Goal: Task Accomplishment & Management: Manage account settings

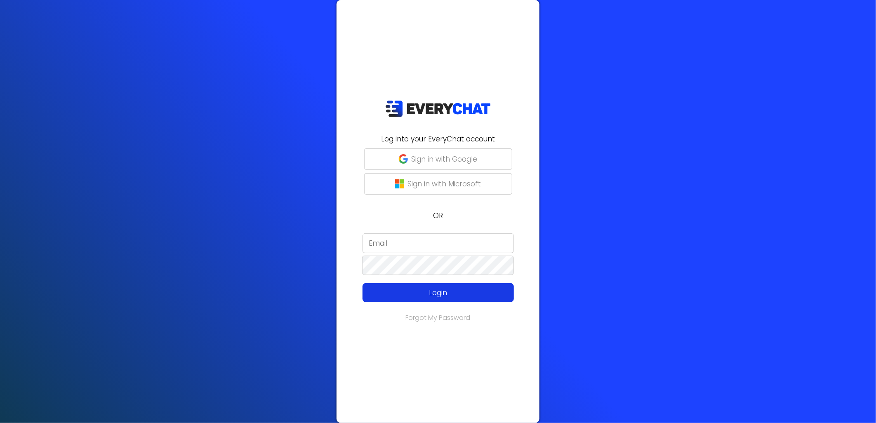
type input "[EMAIL_ADDRESS][DOMAIN_NAME]"
click at [436, 294] on p "Login" at bounding box center [438, 293] width 121 height 11
drag, startPoint x: 455, startPoint y: 246, endPoint x: 440, endPoint y: 246, distance: 14.9
click at [440, 246] on input "[EMAIL_ADDRESS][DOMAIN_NAME]" at bounding box center [438, 244] width 151 height 20
type input "[EMAIL_ADDRESS][DOMAIN_NAME]"
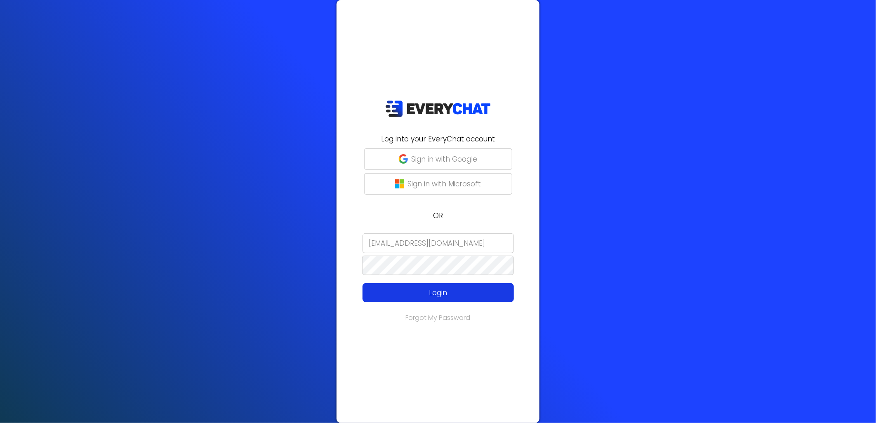
click at [460, 293] on p "Login" at bounding box center [438, 293] width 121 height 11
